Goal: Information Seeking & Learning: Learn about a topic

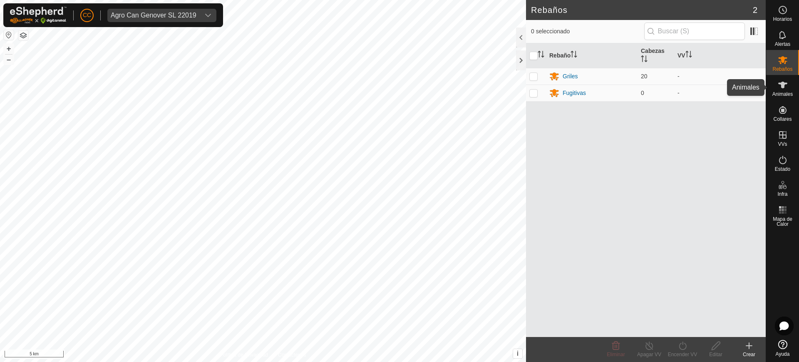
click at [790, 88] on es-animals-svg-icon at bounding box center [783, 84] width 15 height 13
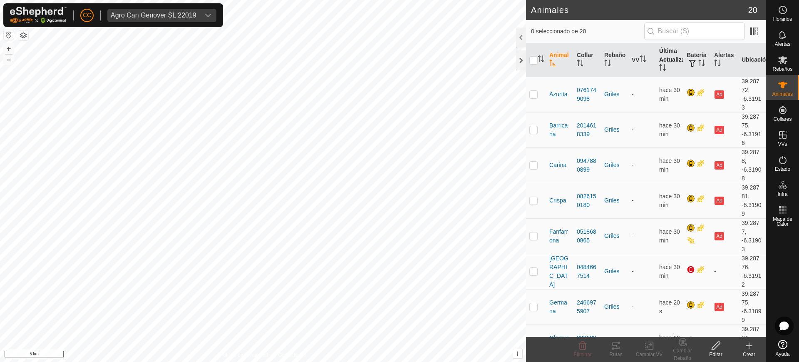
click at [664, 67] on icon "Activar para ordenar" at bounding box center [664, 67] width 1 height 7
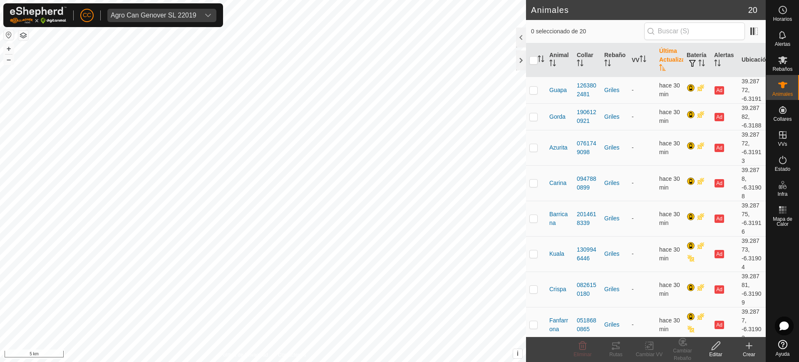
click at [660, 67] on icon "Activar para ordenar" at bounding box center [663, 67] width 7 height 7
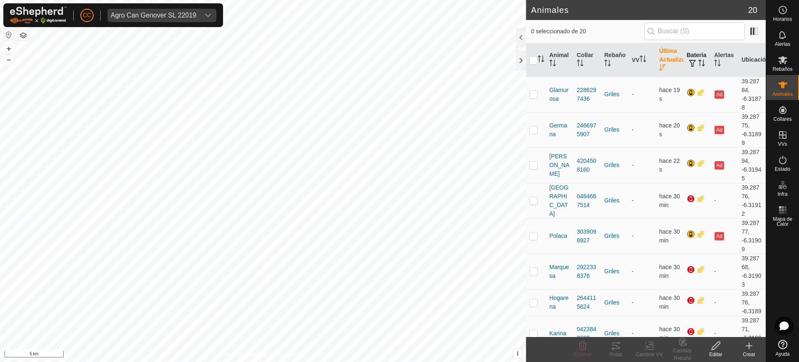
click at [702, 57] on th "Batería" at bounding box center [697, 60] width 27 height 34
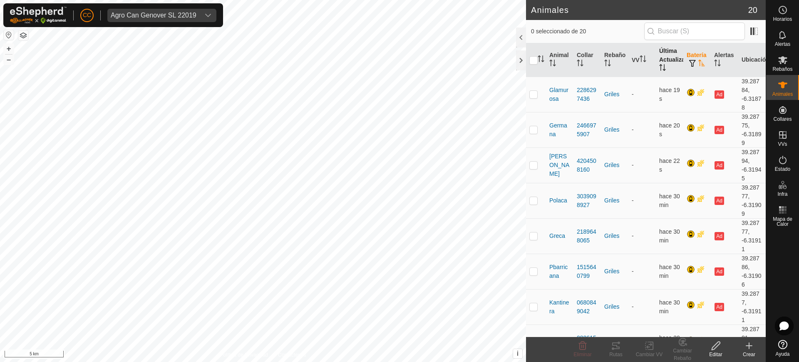
click at [702, 57] on th "Batería" at bounding box center [697, 60] width 27 height 34
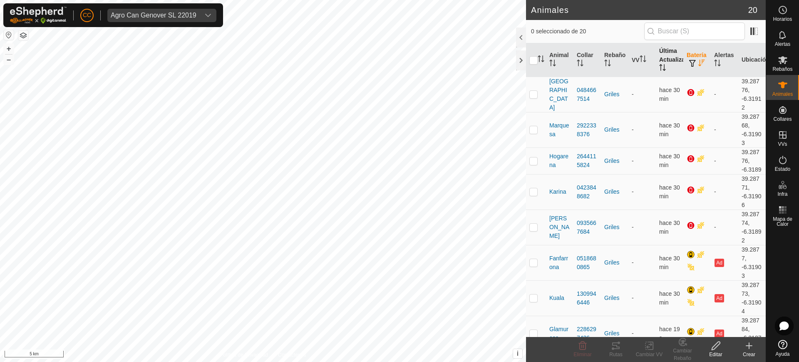
click at [200, 7] on div "CC Agro Can Genover SL 22019" at bounding box center [113, 15] width 220 height 24
click at [201, 13] on div "dropdown trigger" at bounding box center [208, 15] width 17 height 13
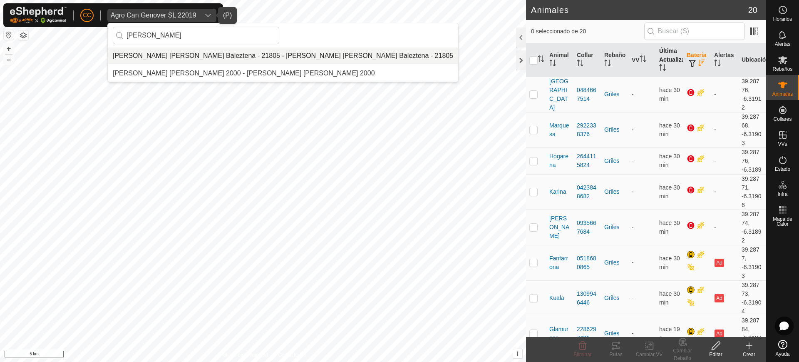
type input "[PERSON_NAME]"
drag, startPoint x: 199, startPoint y: 52, endPoint x: 213, endPoint y: 59, distance: 15.1
click at [199, 53] on li "[PERSON_NAME] [PERSON_NAME] Baleztena - 21805 - [PERSON_NAME] [PERSON_NAME] Bal…" at bounding box center [283, 55] width 351 height 17
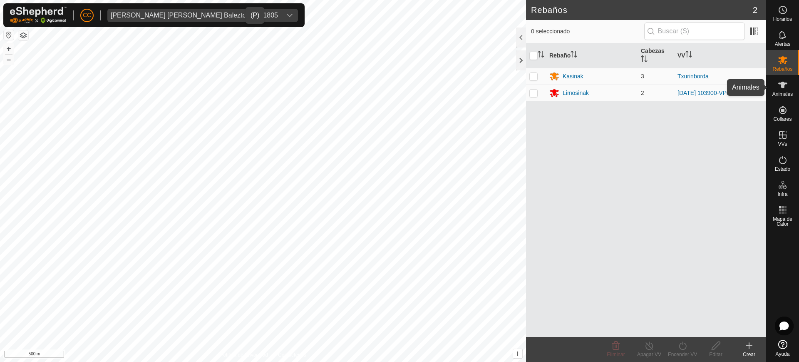
click at [787, 84] on icon at bounding box center [783, 85] width 10 height 10
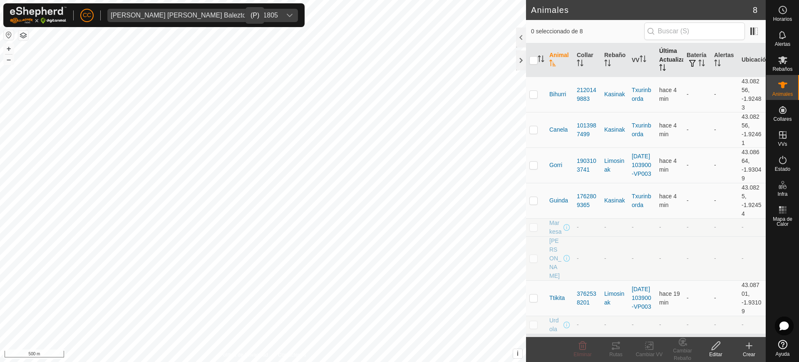
click at [674, 66] on th "Última Actualización" at bounding box center [669, 60] width 27 height 34
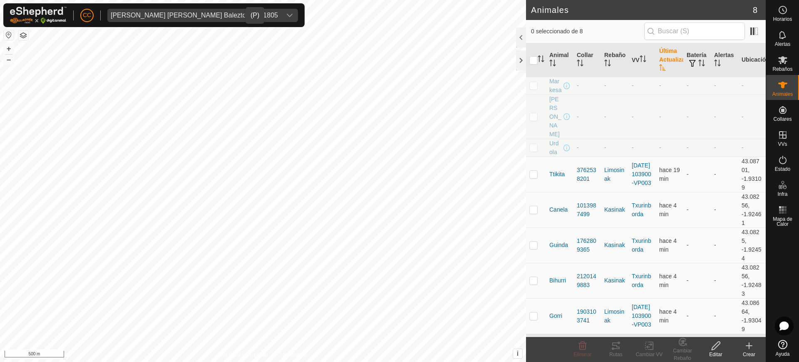
click at [674, 66] on th "Última Actualización" at bounding box center [669, 60] width 27 height 34
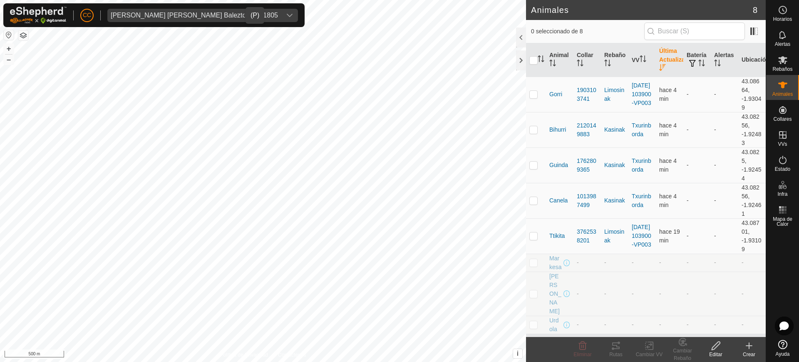
click at [674, 66] on th "Última Actualización" at bounding box center [669, 60] width 27 height 34
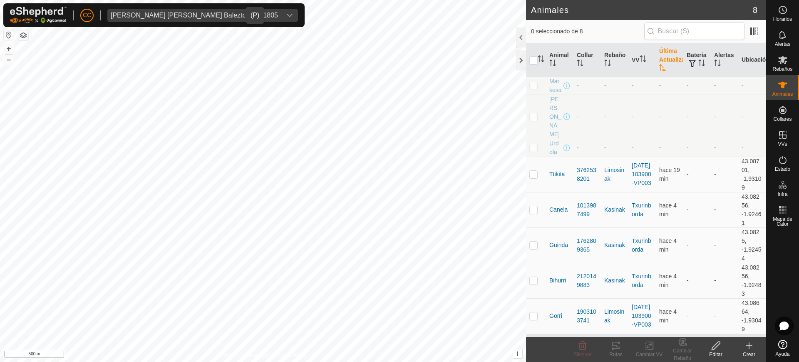
click at [674, 66] on th "Última Actualización" at bounding box center [669, 60] width 27 height 34
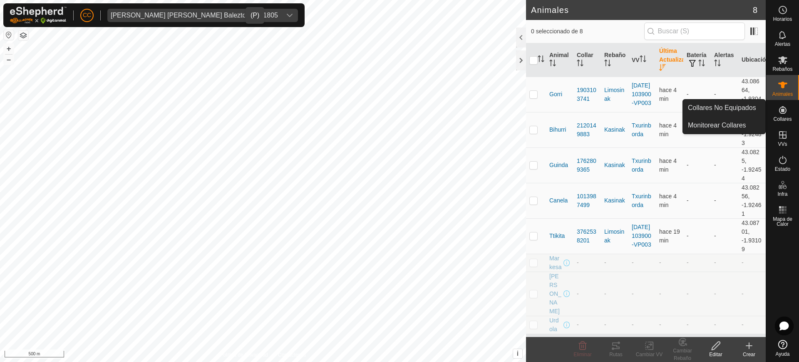
drag, startPoint x: 787, startPoint y: 112, endPoint x: 783, endPoint y: 111, distance: 4.3
click at [787, 112] on icon at bounding box center [783, 110] width 10 height 10
click at [749, 105] on link "Collares No Equipados" at bounding box center [724, 108] width 82 height 17
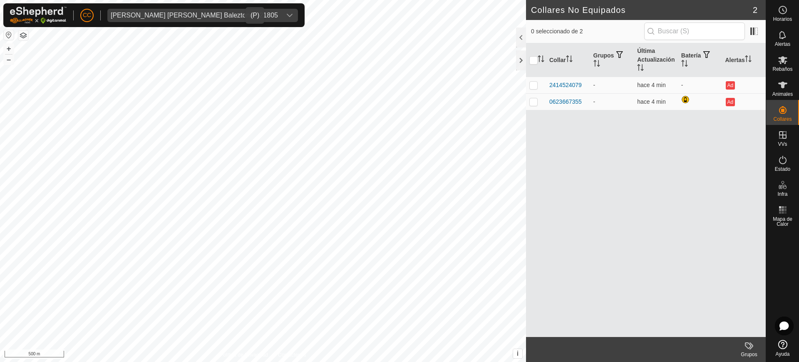
click at [199, 19] on span "[PERSON_NAME] [PERSON_NAME] Baleztena - 21805" at bounding box center [194, 15] width 174 height 13
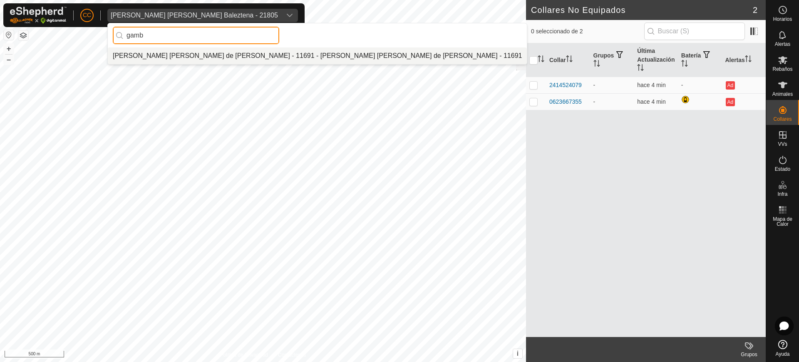
type input "gamb"
click at [202, 61] on li "[PERSON_NAME] [PERSON_NAME] de [PERSON_NAME] - 11691 - [PERSON_NAME] [PERSON_NA…" at bounding box center [317, 55] width 419 height 17
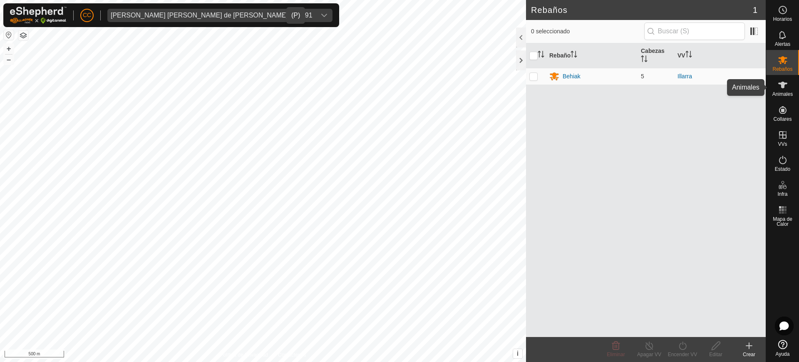
click at [791, 88] on div "Animales" at bounding box center [783, 87] width 33 height 25
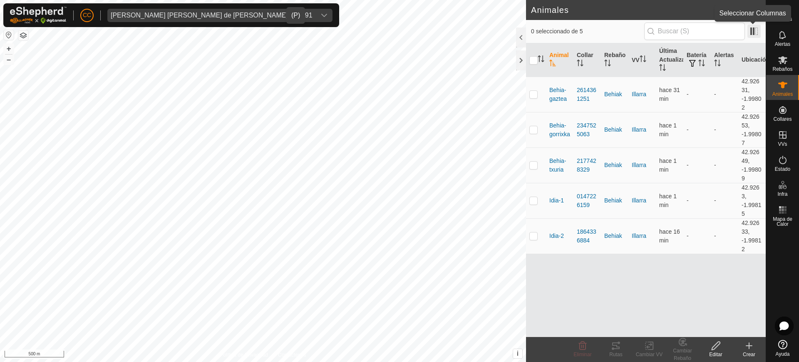
click at [753, 30] on span at bounding box center [754, 31] width 13 height 13
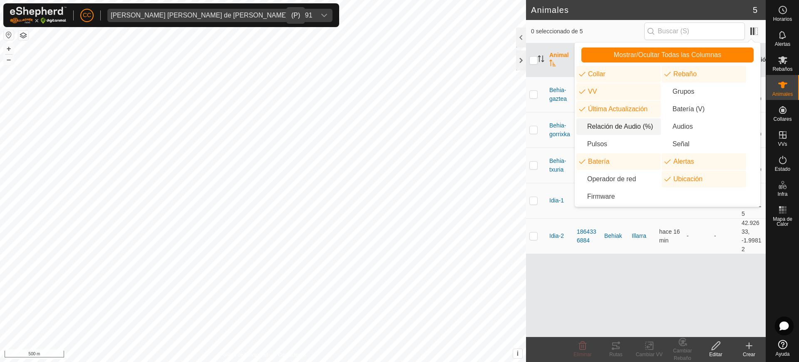
click at [637, 127] on li "Relación de Audio (%)" at bounding box center [619, 126] width 85 height 17
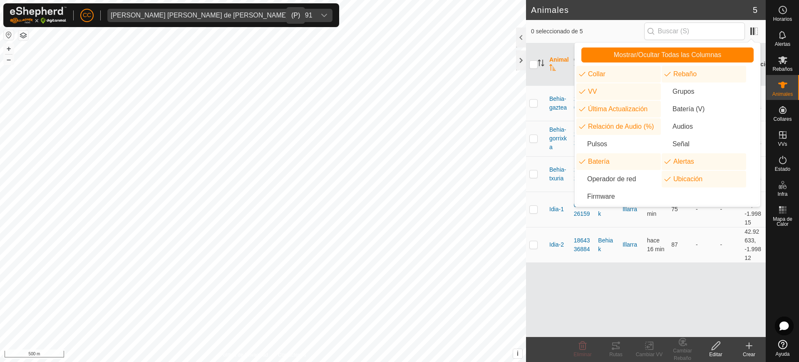
click at [674, 277] on div "Animal Collar Rebaño VV Última Actualización Relación de Audio (%) Batería Aler…" at bounding box center [646, 190] width 240 height 294
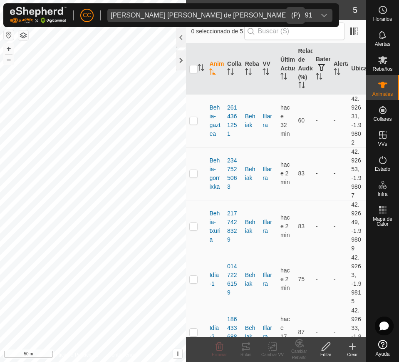
click at [142, 13] on div "[PERSON_NAME] [PERSON_NAME] de [PERSON_NAME] - 11691" at bounding box center [212, 15] width 202 height 7
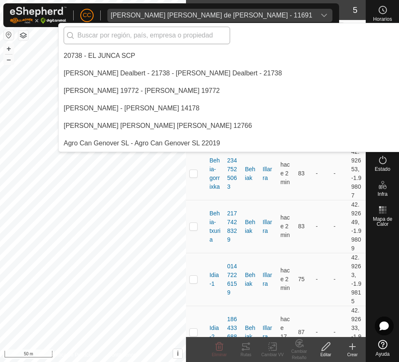
scroll to position [2151, 0]
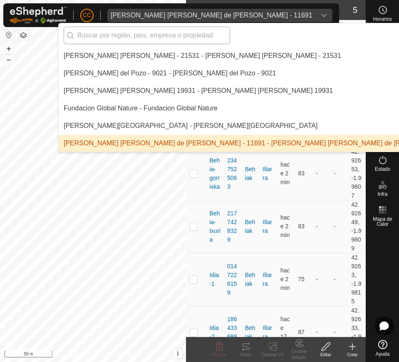
click at [141, 37] on input "text" at bounding box center [147, 35] width 167 height 17
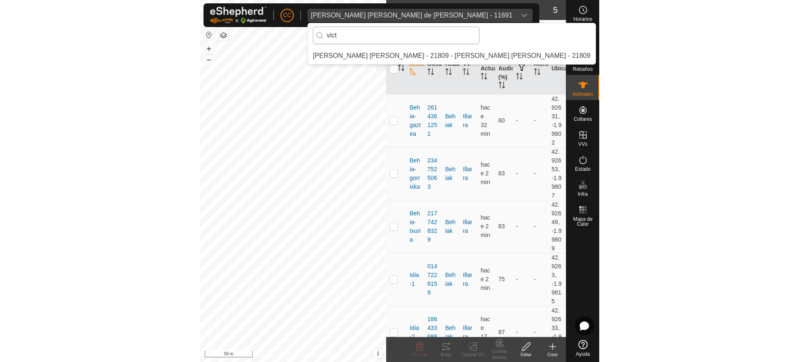
scroll to position [0, 0]
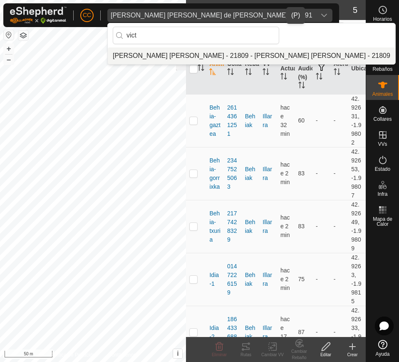
type input "vict"
click at [154, 51] on li "[PERSON_NAME] [PERSON_NAME] - 21809 - [PERSON_NAME] [PERSON_NAME] - 21809" at bounding box center [252, 55] width 288 height 17
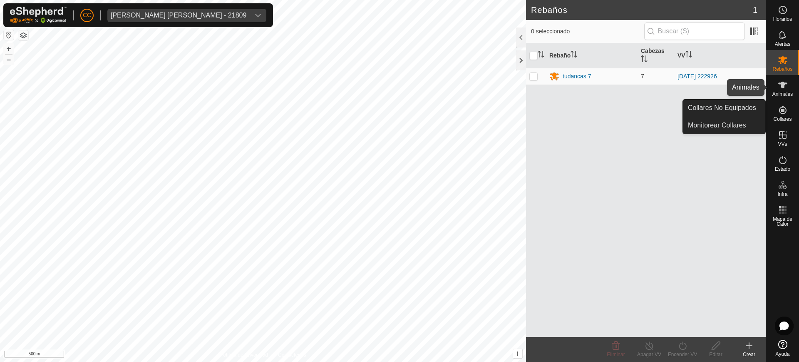
click at [790, 94] on span "Animales" at bounding box center [783, 94] width 20 height 5
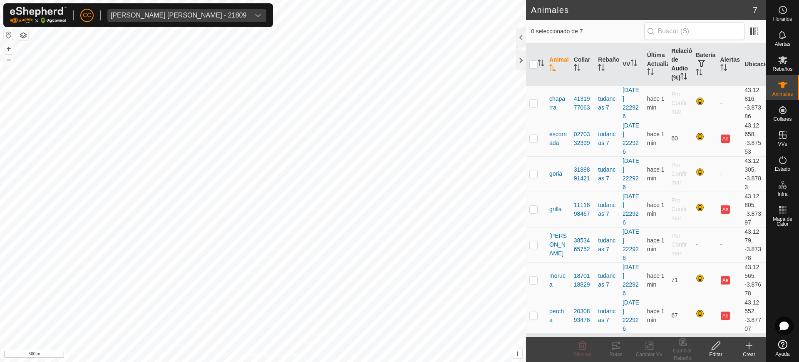
click at [676, 85] on th "Relación de Audio (%)" at bounding box center [680, 64] width 25 height 42
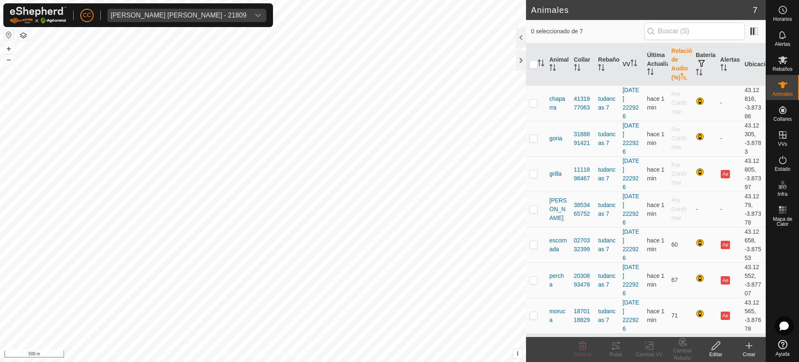
click at [676, 85] on th "Relación de Audio (%)" at bounding box center [680, 64] width 25 height 42
click at [644, 84] on th "Última Actualización" at bounding box center [656, 64] width 25 height 42
click at [647, 75] on icon "Activar para ordenar" at bounding box center [650, 71] width 6 height 7
click at [647, 75] on icon "Activar para ordenar" at bounding box center [650, 71] width 7 height 7
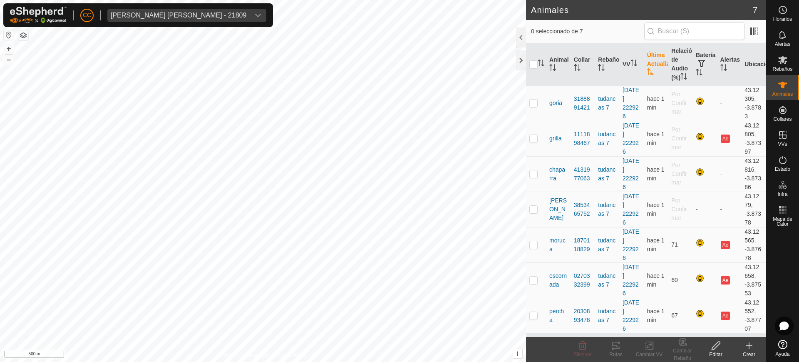
click at [647, 75] on icon "Activar para ordenar" at bounding box center [650, 71] width 7 height 7
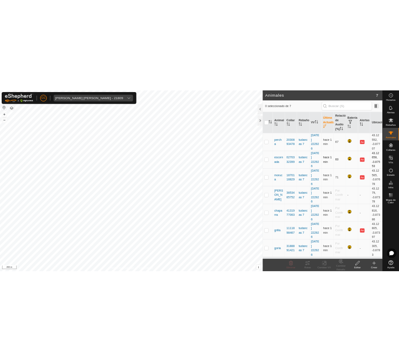
scroll to position [5, 0]
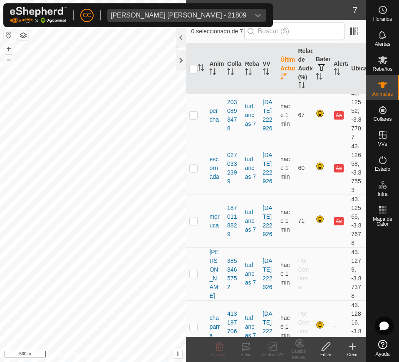
click at [279, 83] on th "Última Actualización" at bounding box center [286, 68] width 18 height 51
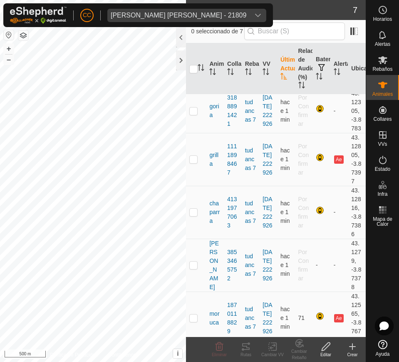
scroll to position [0, 0]
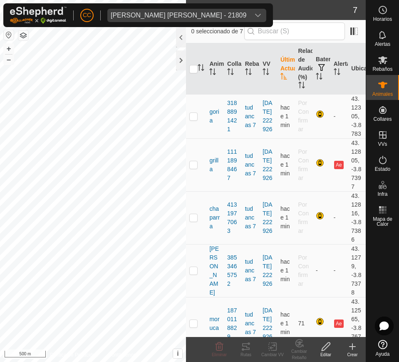
click at [279, 82] on th "Última Actualización" at bounding box center [286, 68] width 18 height 51
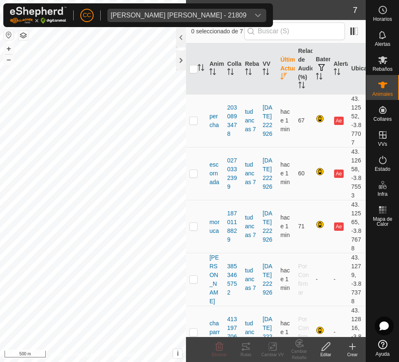
click at [279, 82] on th "Última Actualización" at bounding box center [286, 68] width 18 height 51
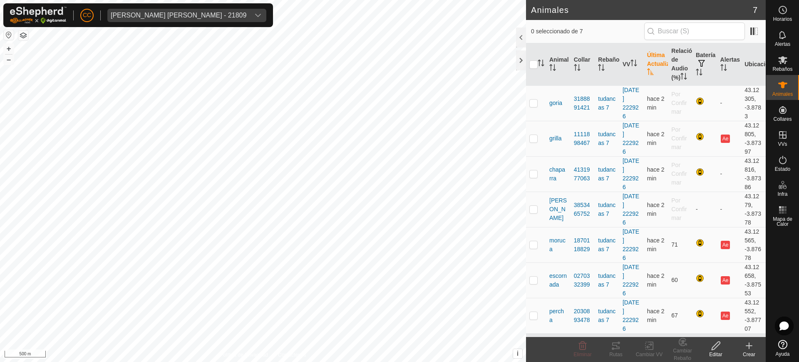
click at [783, 344] on icon at bounding box center [783, 344] width 9 height 9
